Goal: Information Seeking & Learning: Learn about a topic

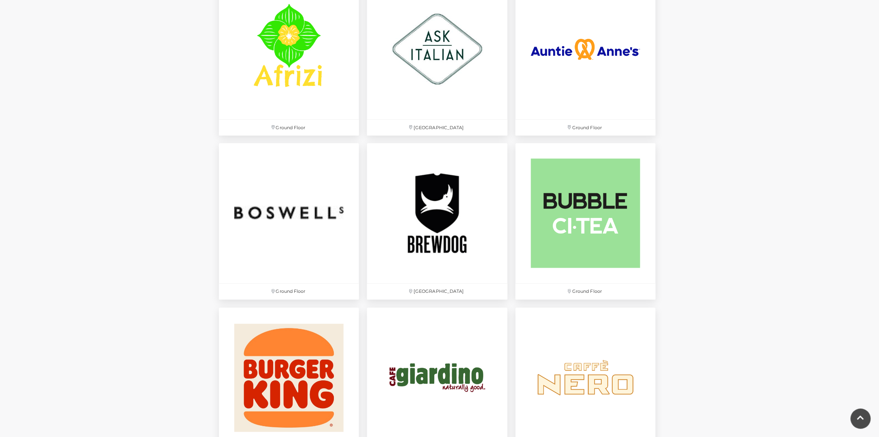
scroll to position [607, 0]
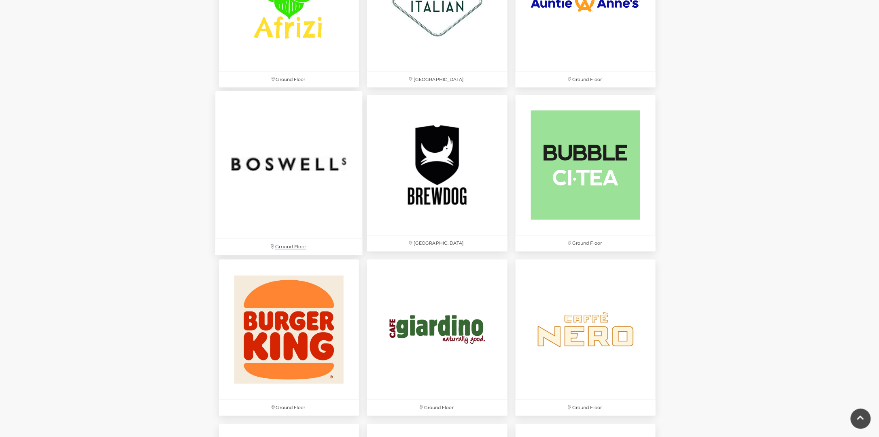
click at [315, 166] on img at bounding box center [288, 164] width 147 height 147
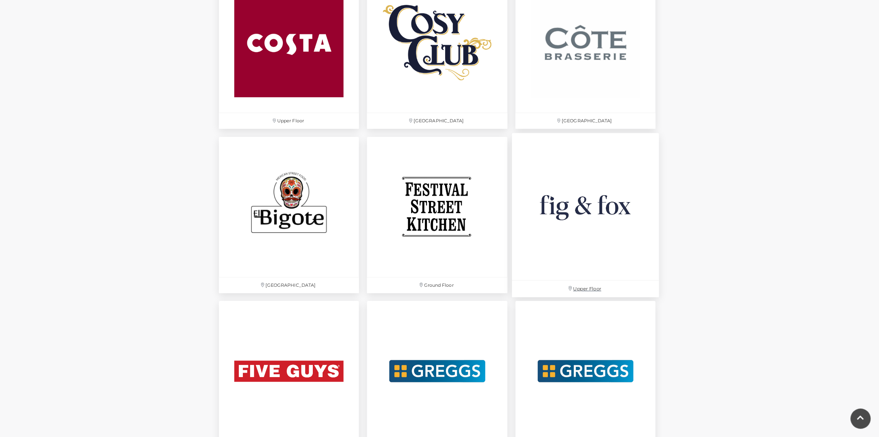
scroll to position [1053, 0]
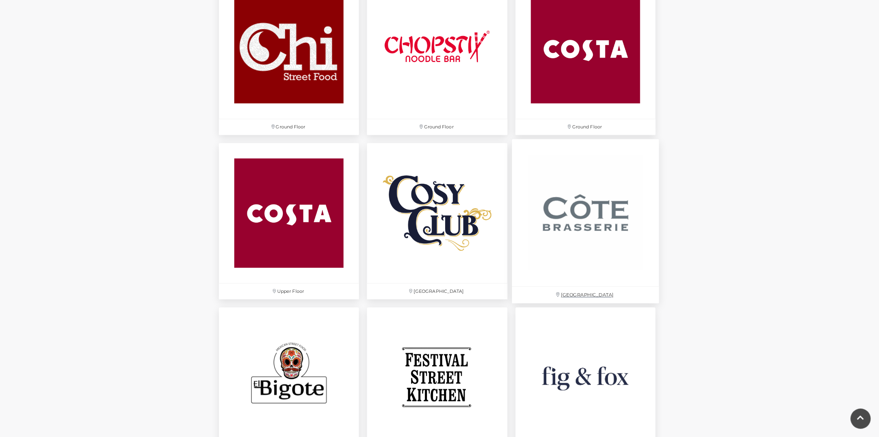
click at [601, 203] on img at bounding box center [585, 212] width 147 height 147
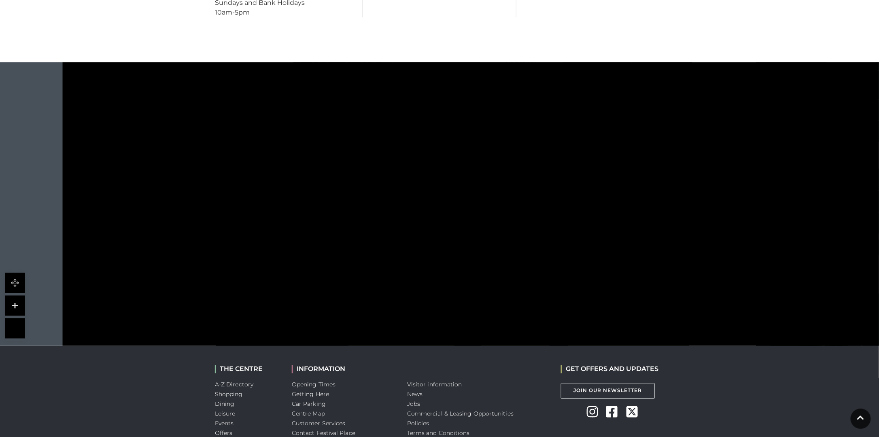
scroll to position [445, 0]
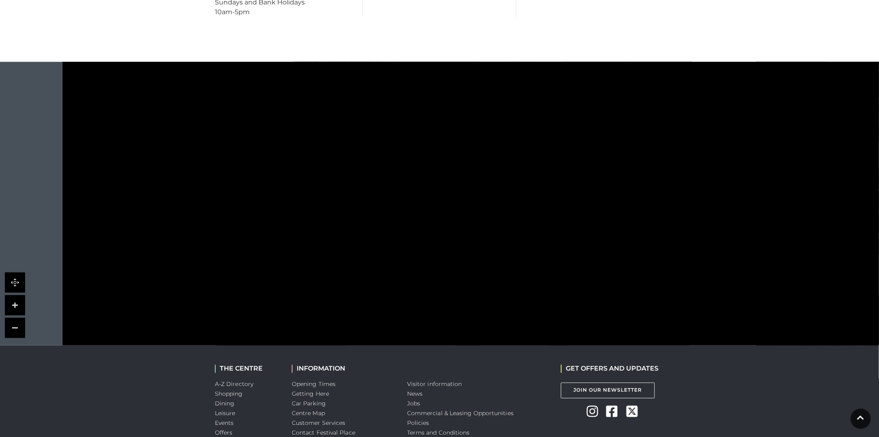
click at [621, 330] on tspan "TO UPPER LEVEL" at bounding box center [621, 330] width 0 height 0
click at [707, 326] on polyline at bounding box center [705, 327] width 9 height 6
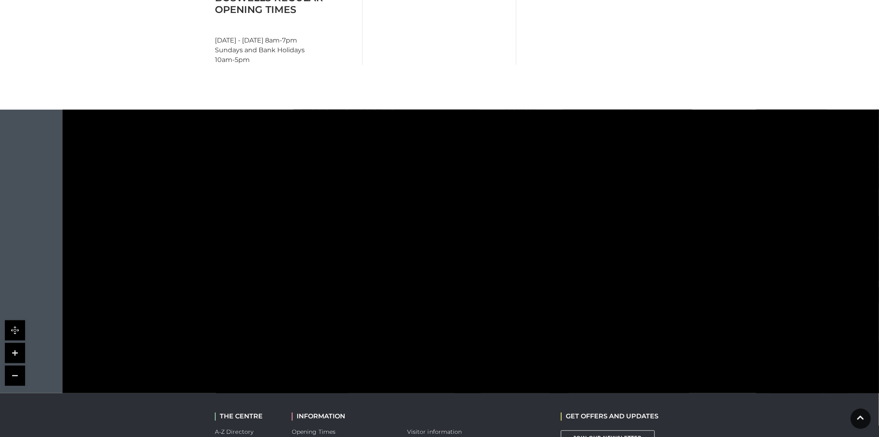
scroll to position [409, 0]
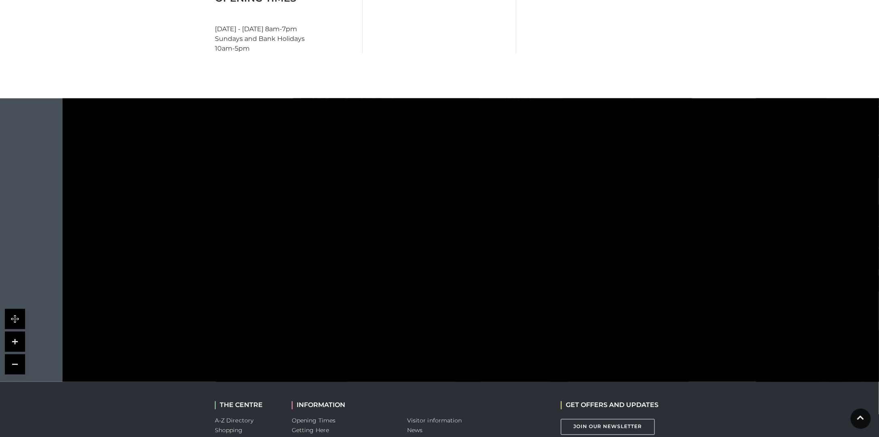
click at [17, 366] on link at bounding box center [15, 364] width 20 height 20
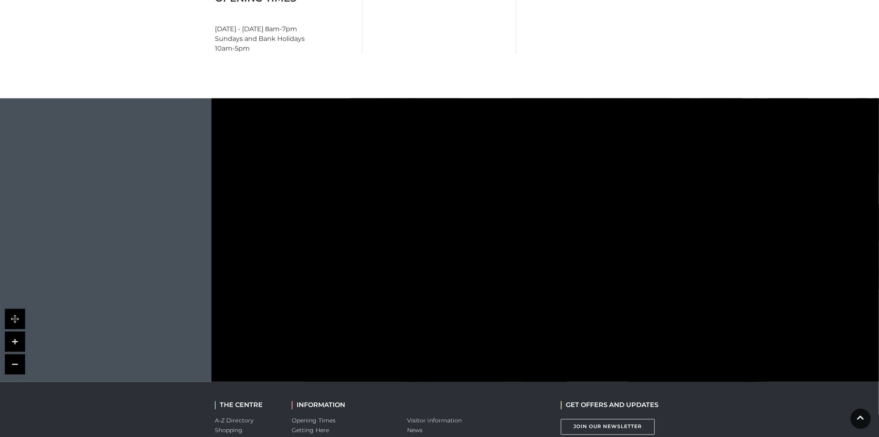
click at [17, 366] on link at bounding box center [15, 364] width 20 height 20
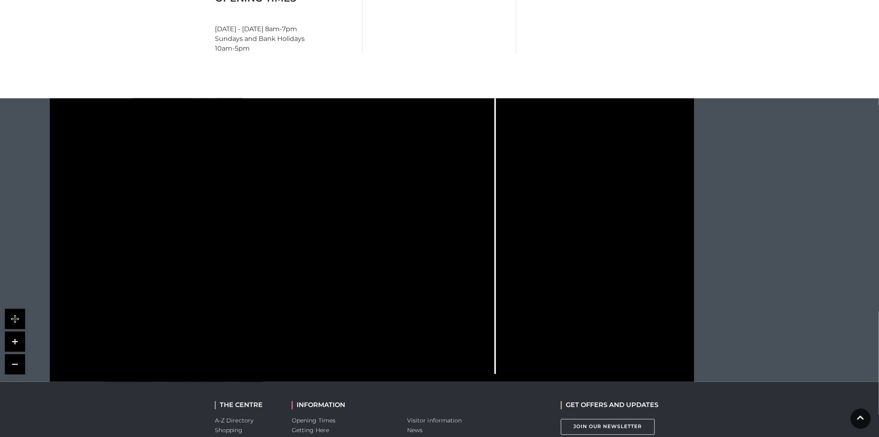
drag, startPoint x: 97, startPoint y: 142, endPoint x: 98, endPoint y: 179, distance: 36.8
click at [98, 179] on icon at bounding box center [372, 228] width 822 height 455
drag, startPoint x: 515, startPoint y: 320, endPoint x: 483, endPoint y: 337, distance: 35.9
click at [483, 337] on icon at bounding box center [372, 245] width 822 height 455
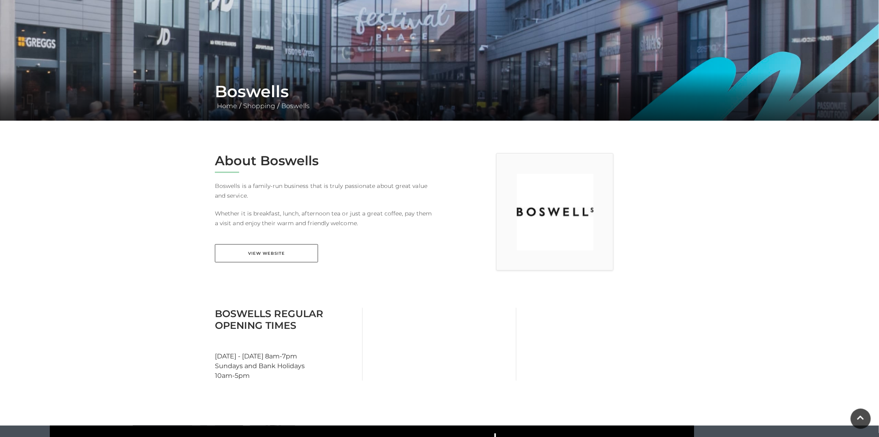
scroll to position [0, 0]
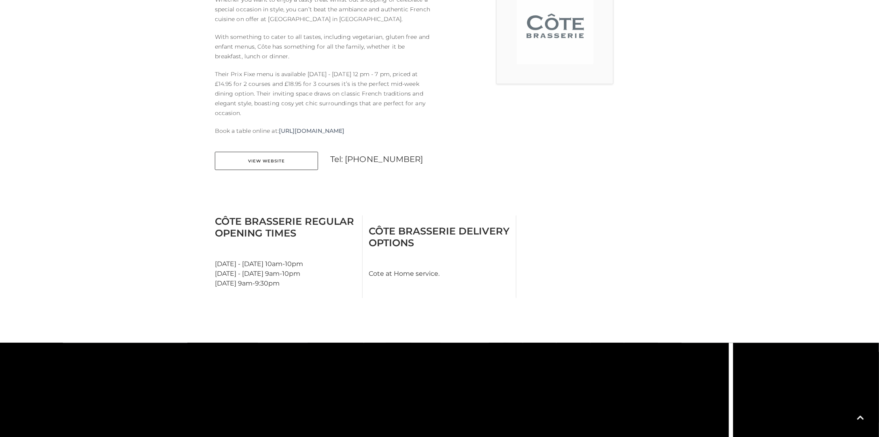
scroll to position [202, 0]
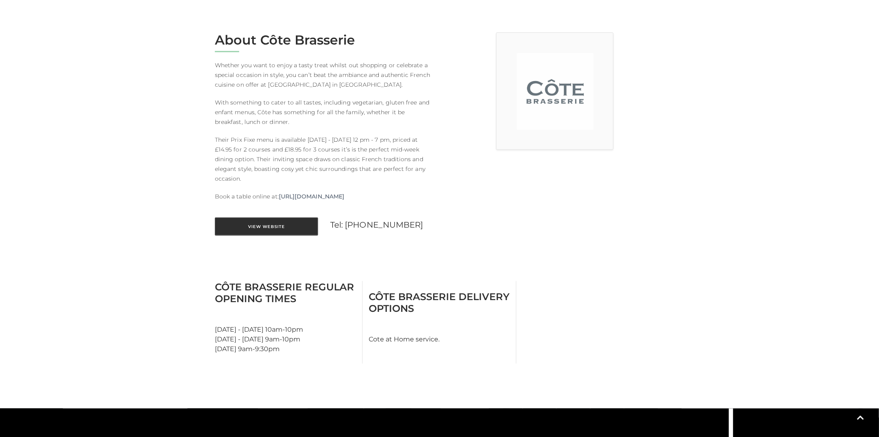
click at [273, 228] on link "View Website" at bounding box center [266, 226] width 103 height 18
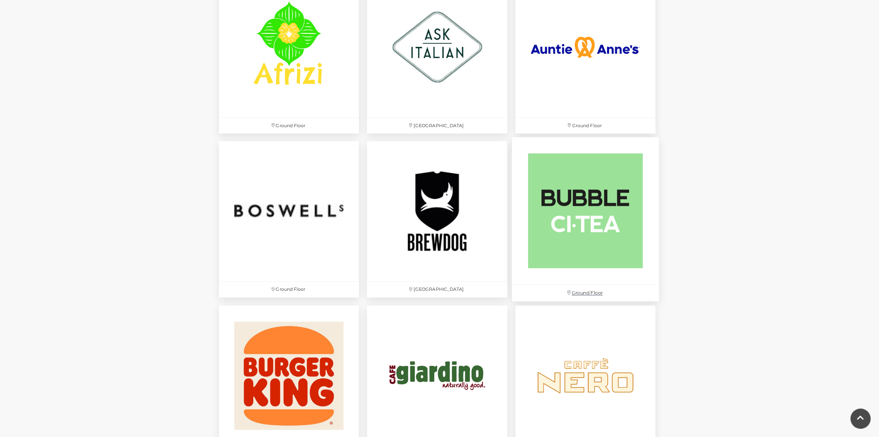
scroll to position [567, 0]
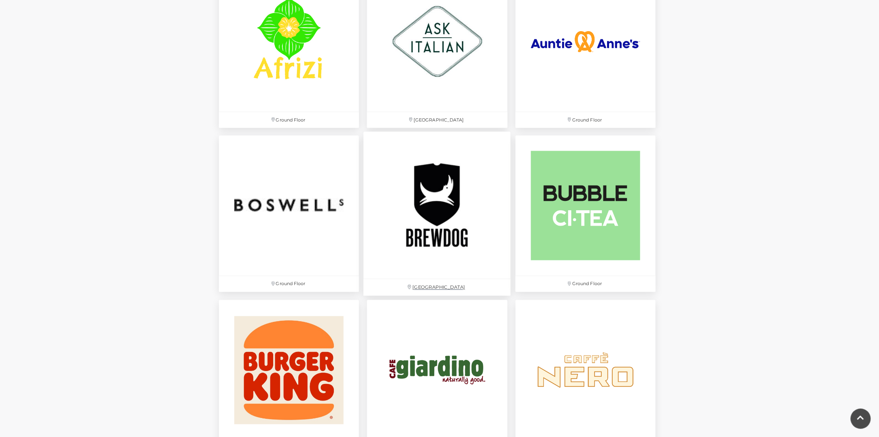
click at [430, 244] on img at bounding box center [437, 205] width 147 height 147
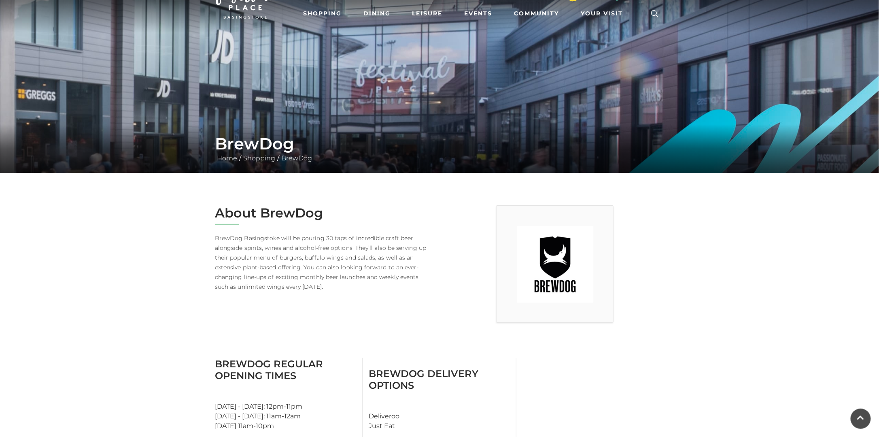
scroll to position [11, 0]
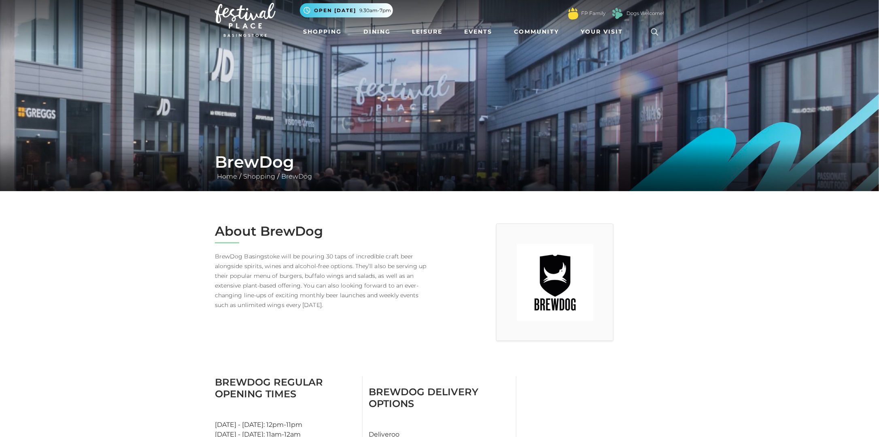
click at [297, 231] on h2 "About BrewDog" at bounding box center [324, 231] width 219 height 15
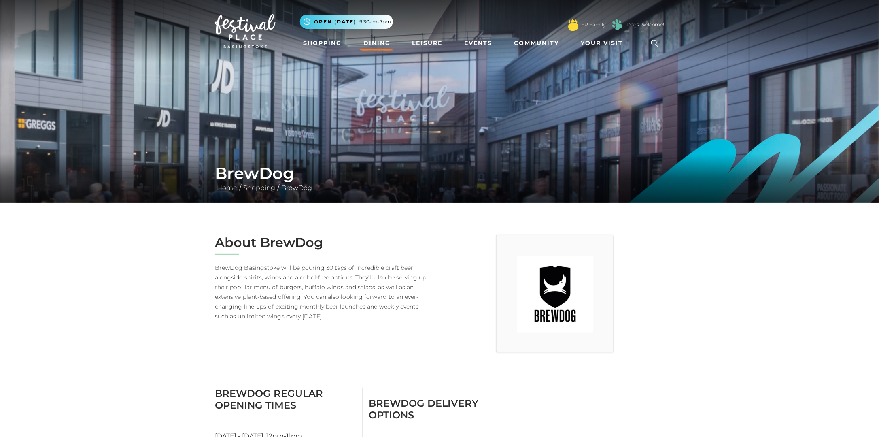
click at [377, 42] on link "Dining" at bounding box center [377, 43] width 34 height 15
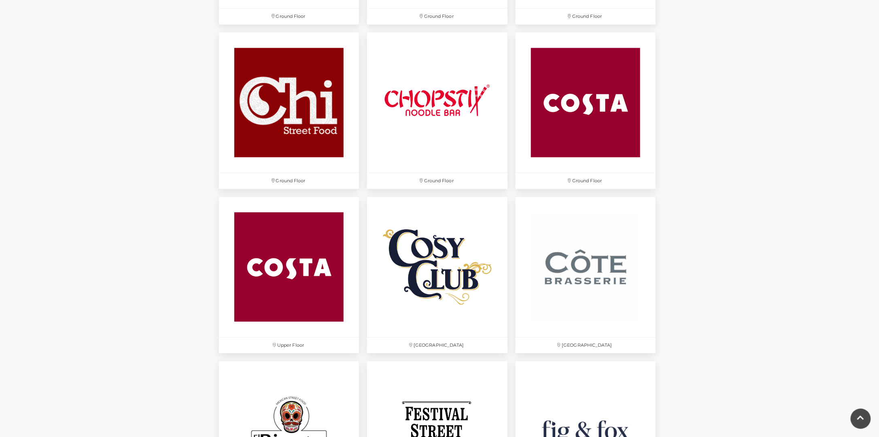
scroll to position [1012, 0]
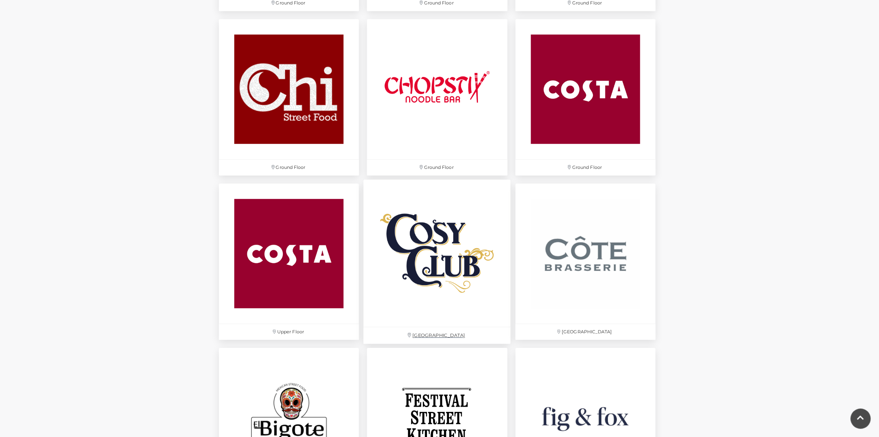
click at [451, 286] on img at bounding box center [437, 252] width 147 height 147
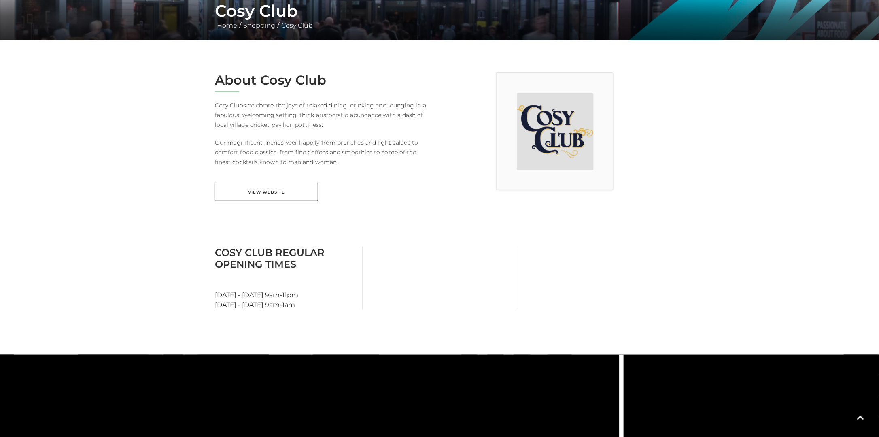
scroll to position [162, 0]
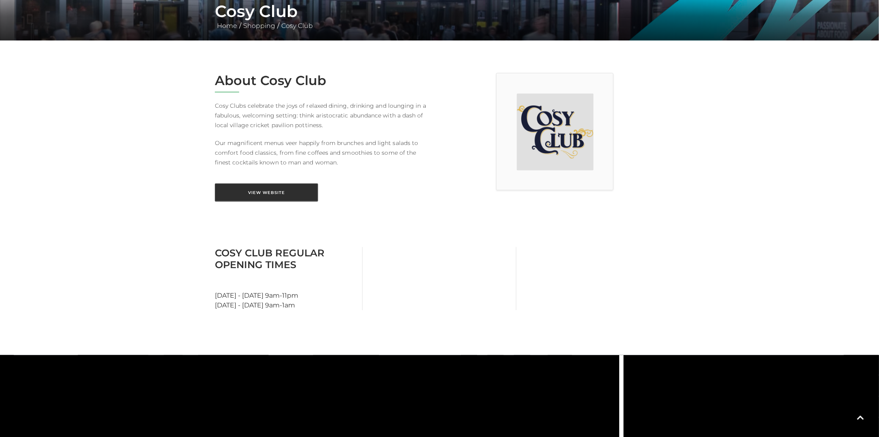
click at [276, 191] on link "View Website" at bounding box center [266, 192] width 103 height 18
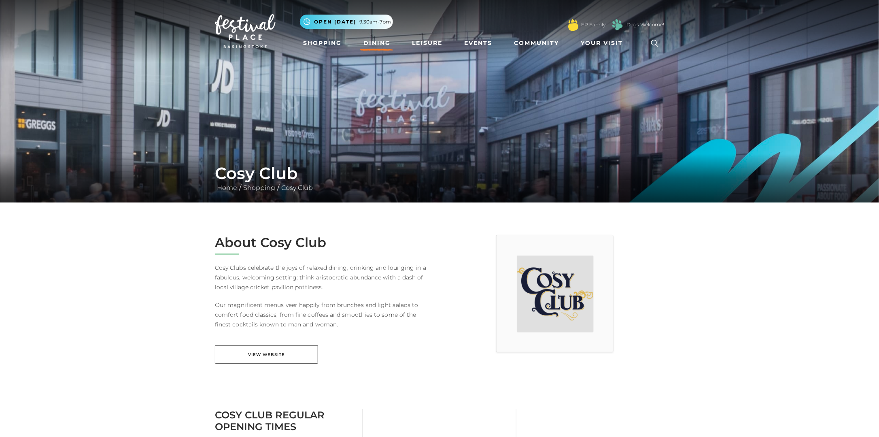
click at [383, 39] on link "Dining" at bounding box center [377, 43] width 34 height 15
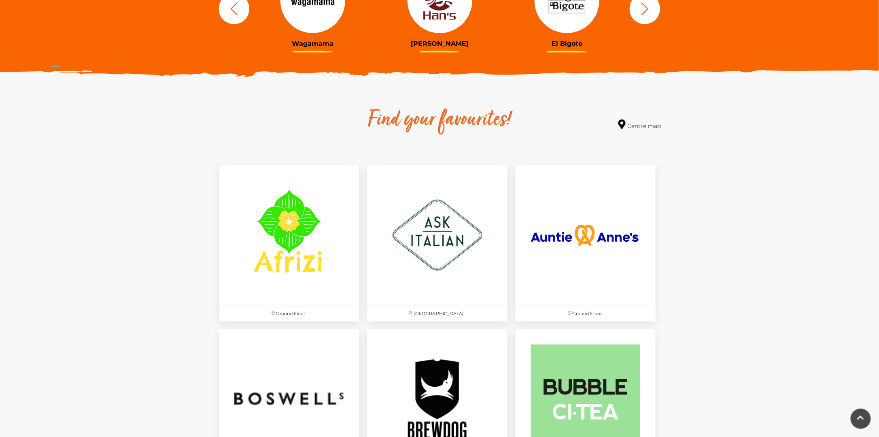
scroll to position [445, 0]
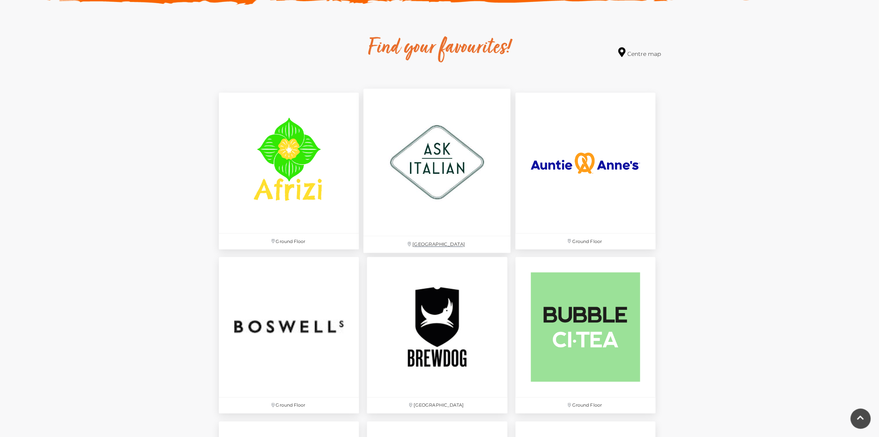
click at [441, 172] on img at bounding box center [437, 162] width 147 height 147
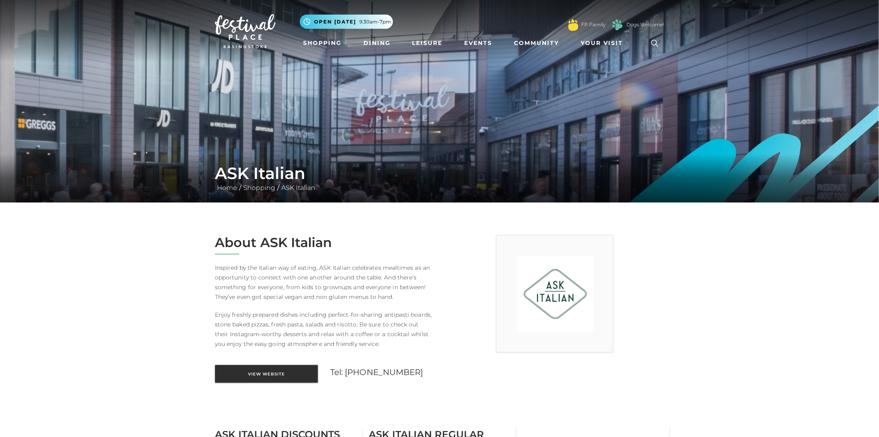
click at [271, 378] on link "View Website" at bounding box center [266, 374] width 103 height 18
